Goal: Task Accomplishment & Management: Use online tool/utility

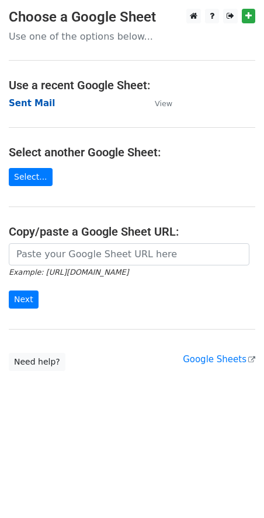
click at [28, 101] on strong "Sent Mail" at bounding box center [32, 103] width 46 height 10
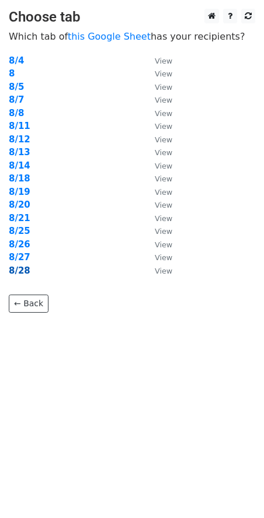
click at [14, 268] on strong "8/28" at bounding box center [20, 270] width 22 height 10
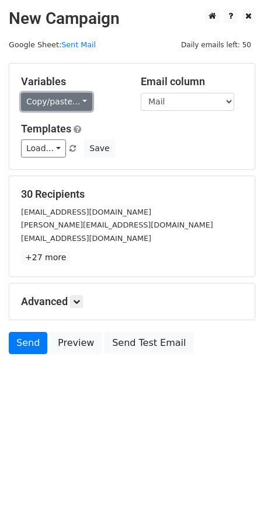
click at [73, 93] on link "Copy/paste..." at bounding box center [56, 102] width 71 height 18
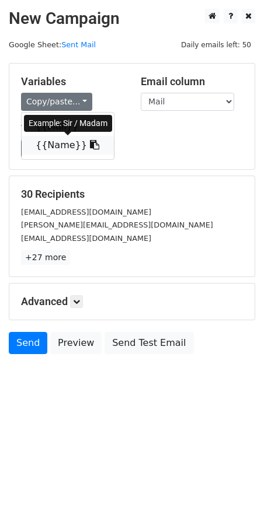
click at [58, 143] on link "{{Name}}" at bounding box center [68, 145] width 92 height 19
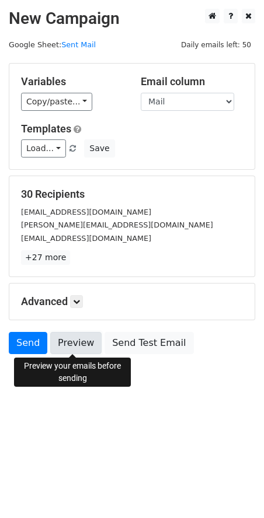
click at [76, 346] on link "Preview" at bounding box center [75, 343] width 51 height 22
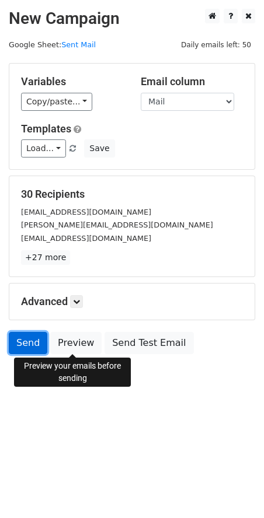
click at [26, 339] on link "Send" at bounding box center [28, 343] width 38 height 22
